Goal: Transaction & Acquisition: Obtain resource

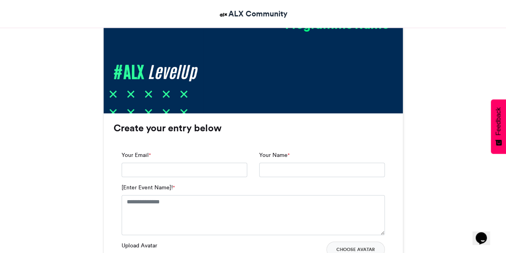
scroll to position [438, 0]
click at [182, 169] on input "Your Email *" at bounding box center [185, 169] width 126 height 14
type input "**********"
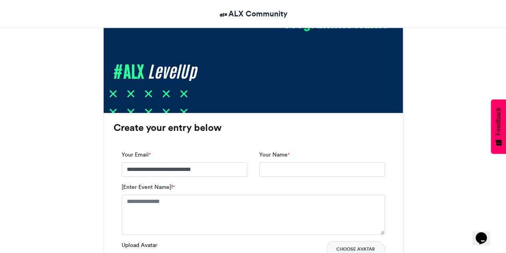
type input "**********"
click at [186, 208] on textarea "[Enter Event Name]! *" at bounding box center [253, 214] width 263 height 40
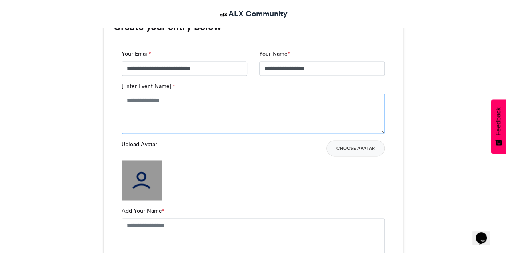
scroll to position [543, 0]
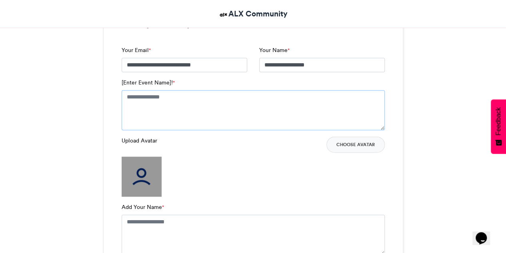
click at [179, 97] on textarea "[Enter Event Name]! *" at bounding box center [253, 110] width 263 height 40
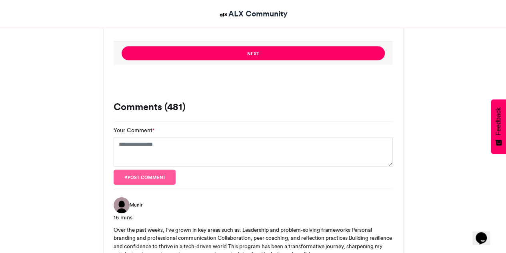
scroll to position [782, 0]
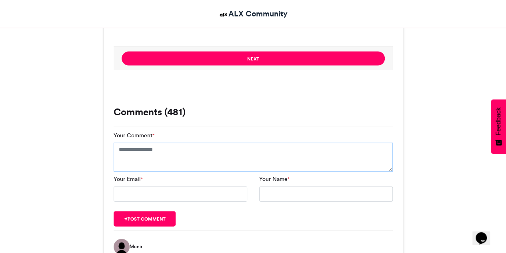
click at [178, 150] on textarea "Your Comment *" at bounding box center [253, 157] width 279 height 29
paste textarea "**********"
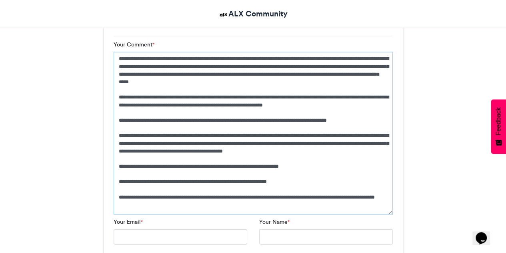
scroll to position [873, 0]
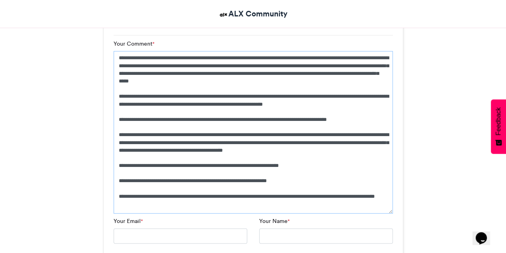
drag, startPoint x: 176, startPoint y: 206, endPoint x: 120, endPoint y: 175, distance: 64.3
click at [120, 175] on textarea "Your Comment *" at bounding box center [253, 132] width 279 height 162
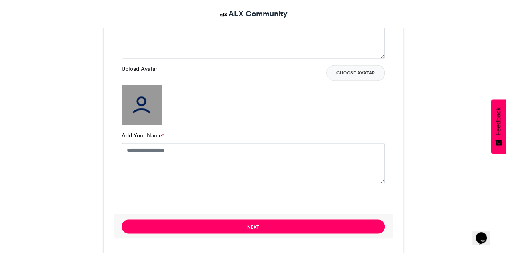
scroll to position [617, 0]
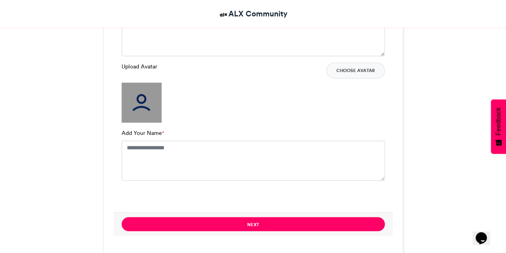
type textarea "**********"
click at [154, 146] on textarea "Add Your Name *" at bounding box center [253, 160] width 263 height 40
type textarea "**********"
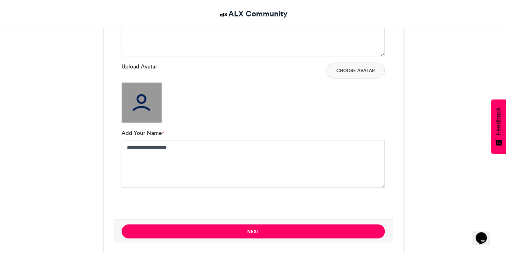
click at [140, 94] on img at bounding box center [142, 102] width 40 height 40
click at [349, 76] on button "Choose Avatar" at bounding box center [355, 70] width 58 height 16
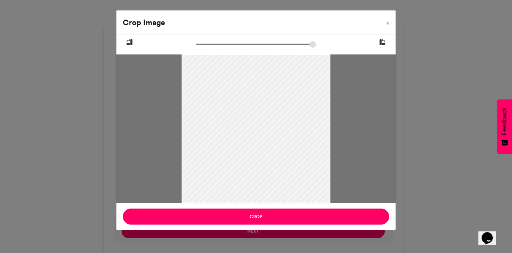
drag, startPoint x: 224, startPoint y: 83, endPoint x: 218, endPoint y: 138, distance: 55.6
click at [218, 138] on div at bounding box center [256, 165] width 149 height 223
drag, startPoint x: 264, startPoint y: 133, endPoint x: 262, endPoint y: 150, distance: 17.3
click at [262, 150] on div at bounding box center [256, 165] width 149 height 223
drag, startPoint x: 200, startPoint y: 44, endPoint x: 218, endPoint y: 41, distance: 17.5
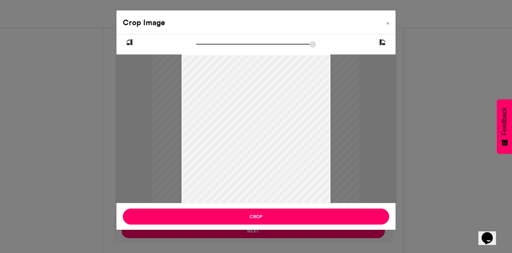
click at [218, 41] on input "zoom" at bounding box center [256, 44] width 120 height 8
drag, startPoint x: 260, startPoint y: 92, endPoint x: 253, endPoint y: 104, distance: 14.2
click at [253, 104] on div at bounding box center [248, 192] width 206 height 310
drag, startPoint x: 218, startPoint y: 44, endPoint x: 225, endPoint y: 42, distance: 7.8
click at [225, 42] on input "zoom" at bounding box center [256, 44] width 120 height 8
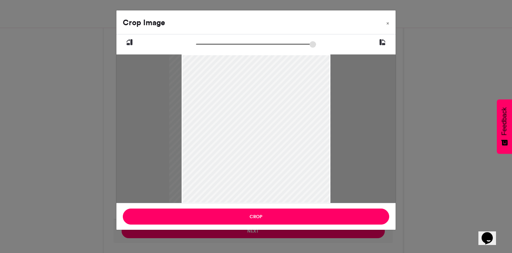
drag, startPoint x: 225, startPoint y: 43, endPoint x: 203, endPoint y: 45, distance: 21.7
type input "******"
click at [203, 45] on input "zoom" at bounding box center [256, 44] width 120 height 8
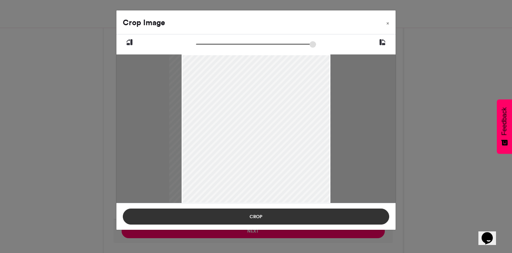
click at [264, 214] on button "Crop" at bounding box center [256, 216] width 266 height 16
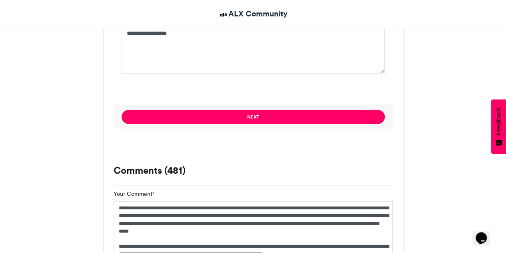
scroll to position [692, 0]
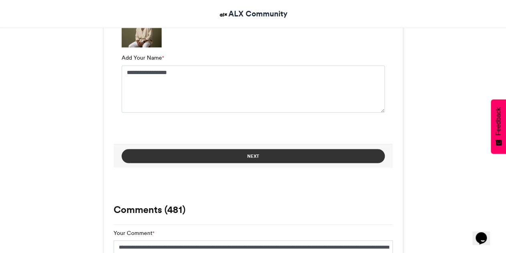
click at [258, 156] on button "Next" at bounding box center [253, 156] width 263 height 14
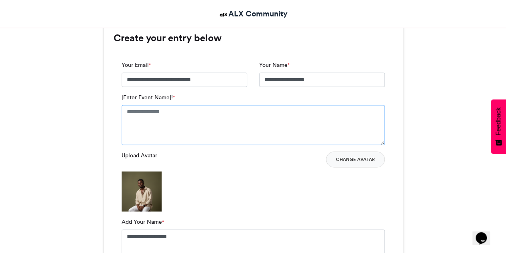
scroll to position [522, 0]
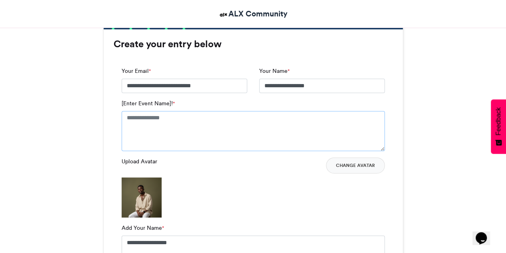
click at [240, 134] on textarea "[Enter Event Name]! *" at bounding box center [253, 131] width 263 height 40
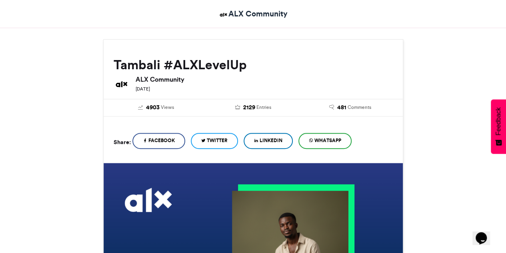
scroll to position [88, 0]
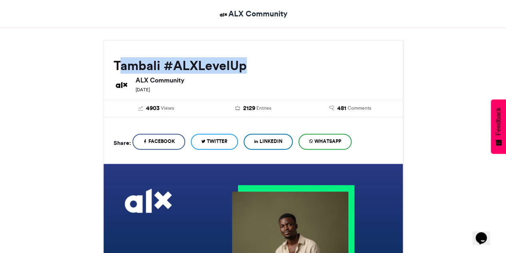
drag, startPoint x: 250, startPoint y: 64, endPoint x: 118, endPoint y: 63, distance: 132.0
click at [118, 63] on h2 "Tambali #ALXLevelUp" at bounding box center [253, 65] width 279 height 14
copy h2 "ambali #ALXLevelUp"
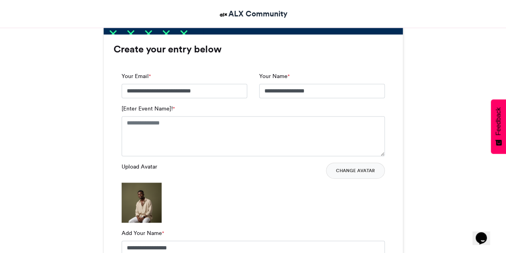
scroll to position [517, 0]
click at [223, 127] on textarea "[Enter Event Name]! *" at bounding box center [253, 136] width 263 height 40
paste textarea "**********"
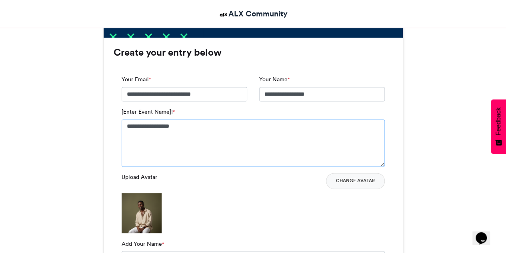
scroll to position [520, 0]
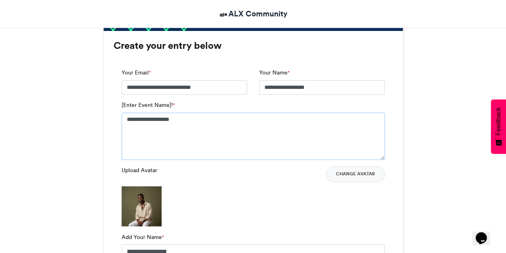
type textarea "*"
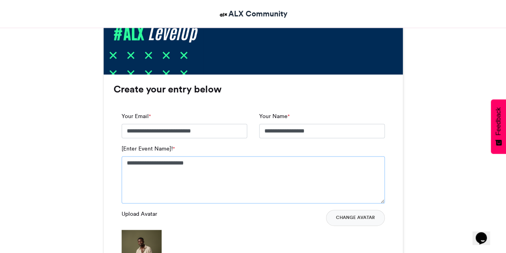
scroll to position [477, 0]
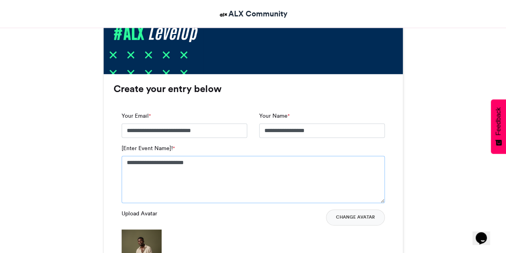
click at [171, 161] on textarea "**********" at bounding box center [253, 179] width 263 height 47
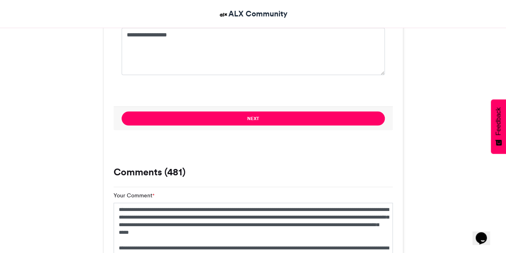
scroll to position [740, 0]
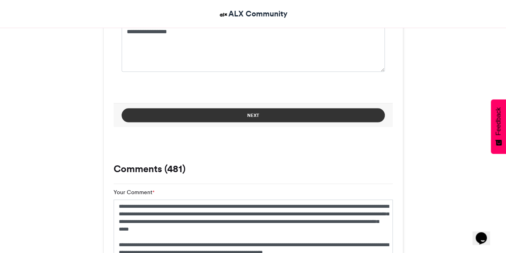
type textarea "**********"
click at [254, 113] on button "Next" at bounding box center [253, 115] width 263 height 14
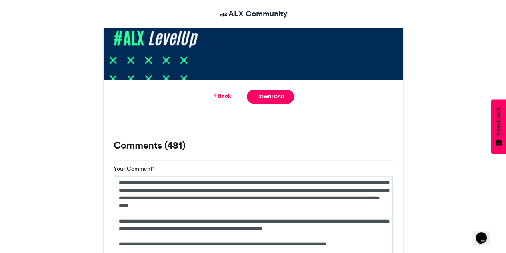
scroll to position [468, 0]
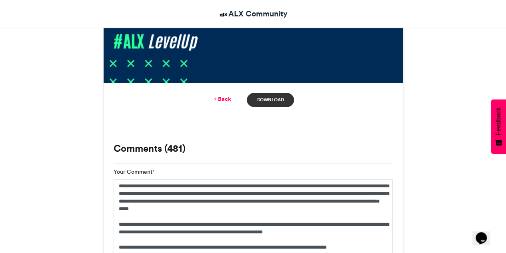
click at [274, 97] on link "Download" at bounding box center [270, 100] width 47 height 14
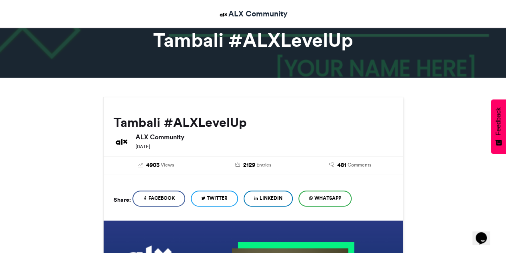
scroll to position [0, 0]
